Goal: Check status: Check status

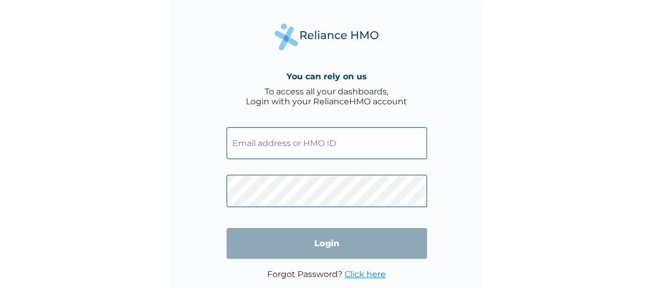
click at [262, 142] on input "text" at bounding box center [326, 143] width 200 height 32
type input "[EMAIL_ADDRESS][DOMAIN_NAME]"
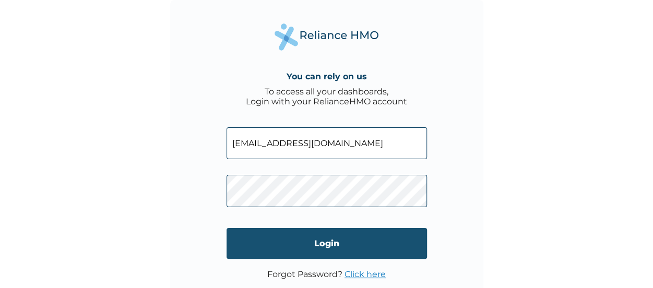
click at [300, 242] on input "Login" at bounding box center [326, 243] width 200 height 31
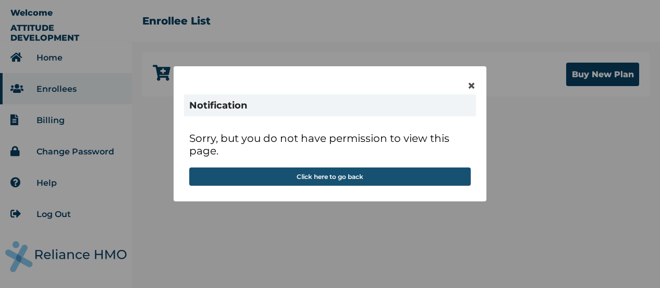
click at [351, 173] on button "Click here to go back" at bounding box center [330, 176] width 282 height 18
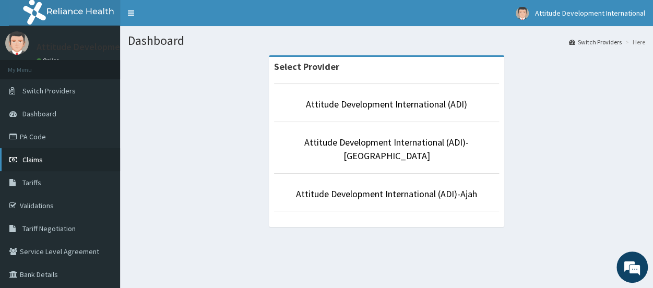
click at [47, 160] on link "Claims" at bounding box center [60, 159] width 120 height 23
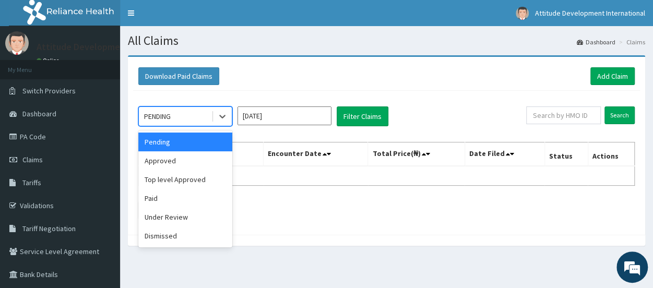
click at [155, 117] on div "PENDING" at bounding box center [157, 116] width 27 height 10
click at [157, 196] on div "Paid" at bounding box center [185, 198] width 94 height 19
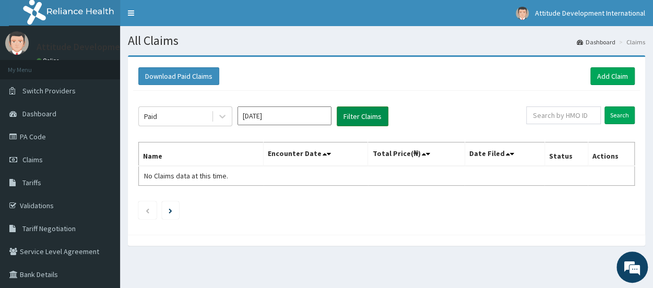
click at [372, 117] on button "Filter Claims" at bounding box center [362, 116] width 52 height 20
click at [175, 209] on li at bounding box center [170, 210] width 17 height 18
click at [605, 43] on link "Dashboard" at bounding box center [595, 42] width 39 height 9
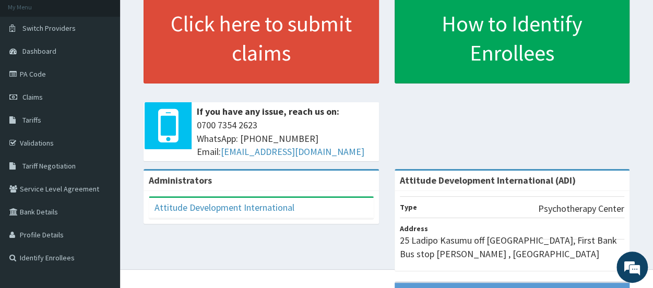
scroll to position [42, 0]
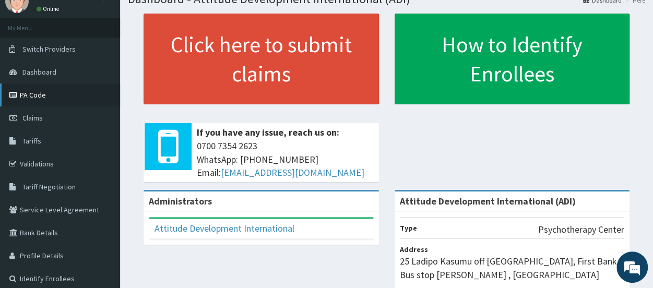
click at [45, 99] on link "PA Code" at bounding box center [60, 94] width 120 height 23
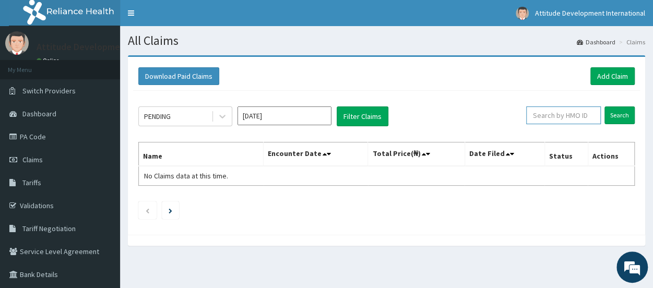
click at [557, 112] on input "text" at bounding box center [563, 115] width 75 height 18
click at [620, 116] on input "Search" at bounding box center [619, 115] width 30 height 18
click at [531, 116] on input "temitope" at bounding box center [546, 115] width 67 height 18
type input "Temitope"
click at [628, 118] on input "Search" at bounding box center [619, 115] width 30 height 18
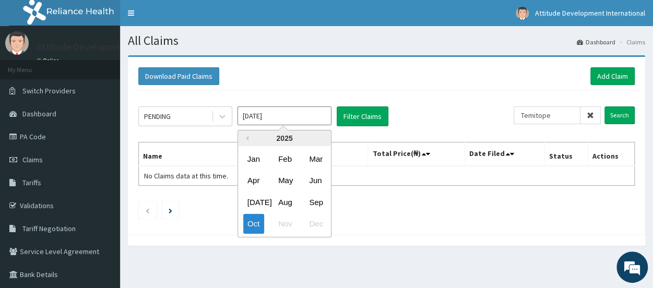
click at [290, 120] on input "Oct 2025" at bounding box center [284, 115] width 94 height 19
click at [314, 202] on div "Sep" at bounding box center [315, 202] width 21 height 19
type input "Sep 2025"
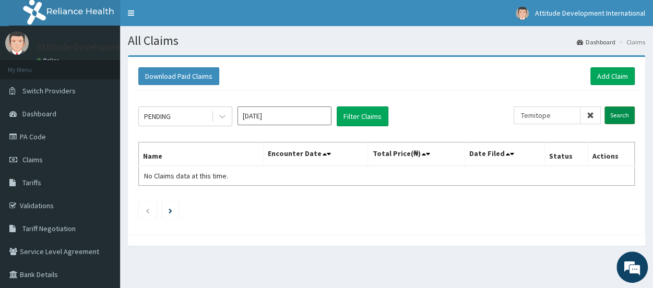
click at [622, 119] on input "Search" at bounding box center [619, 115] width 30 height 18
click at [222, 118] on icon at bounding box center [222, 116] width 10 height 10
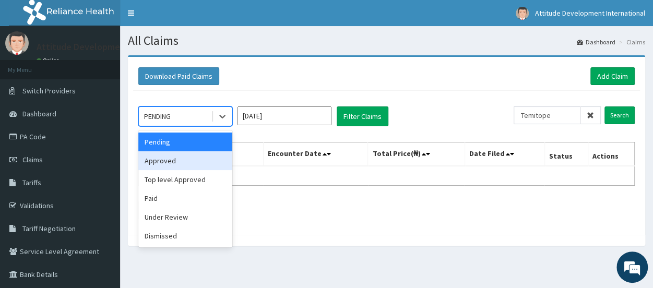
click at [179, 159] on div "Approved" at bounding box center [185, 160] width 94 height 19
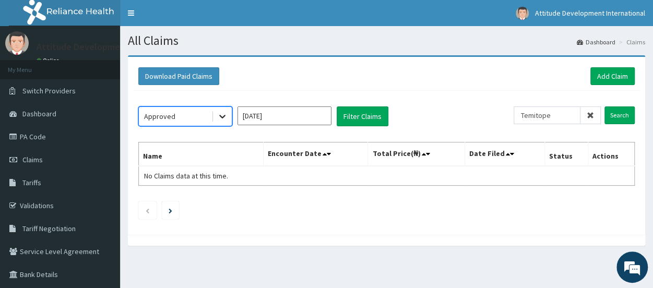
click at [224, 117] on icon at bounding box center [222, 116] width 10 height 10
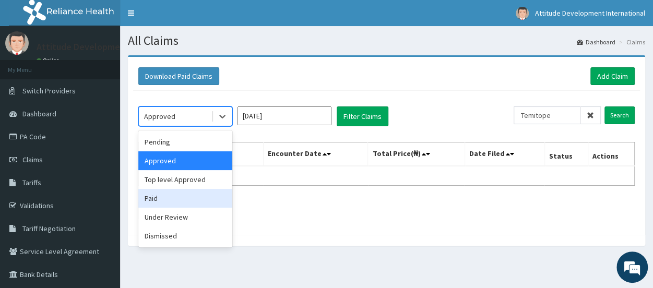
click at [151, 196] on div "Paid" at bounding box center [185, 198] width 94 height 19
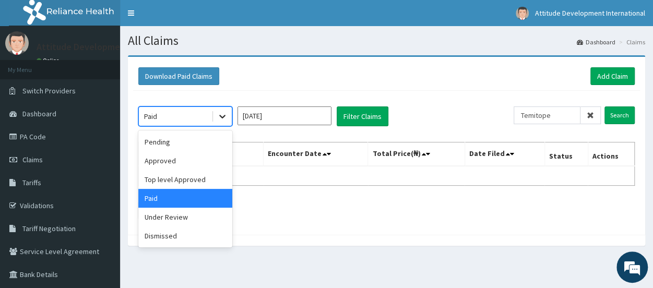
click at [220, 118] on icon at bounding box center [222, 116] width 10 height 10
click at [155, 215] on div "Under Review" at bounding box center [185, 217] width 94 height 19
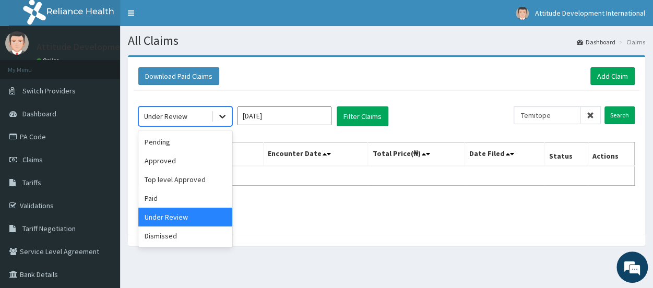
click at [224, 115] on icon at bounding box center [222, 117] width 6 height 4
click at [168, 195] on div "Paid" at bounding box center [185, 198] width 94 height 19
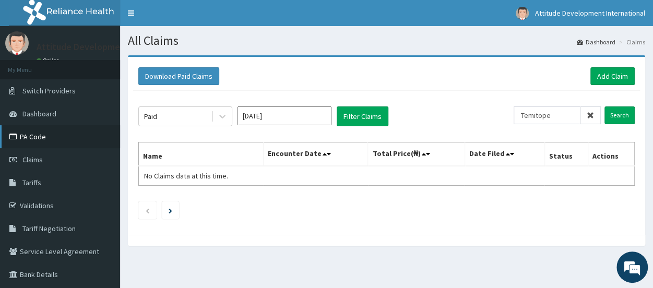
click at [51, 142] on link "PA Code" at bounding box center [60, 136] width 120 height 23
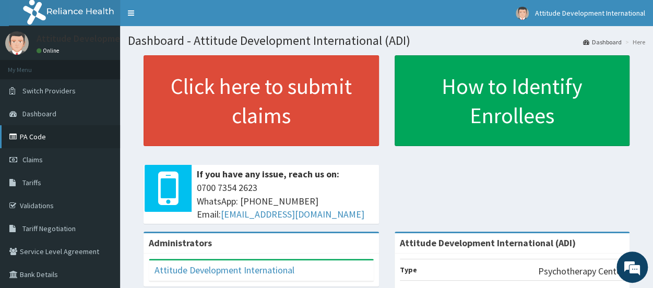
click at [44, 141] on link "PA Code" at bounding box center [60, 136] width 120 height 23
